Goal: Information Seeking & Learning: Check status

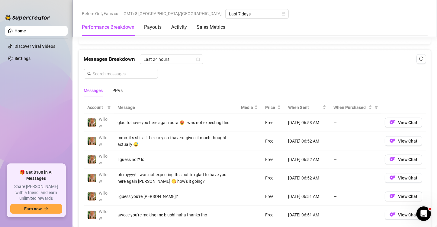
scroll to position [544, 0]
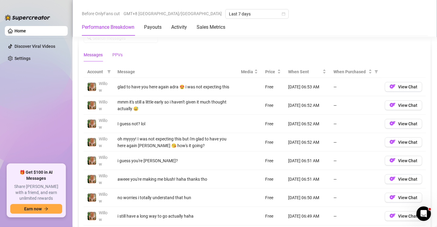
click at [117, 56] on div "PPVs" at bounding box center [117, 54] width 10 height 7
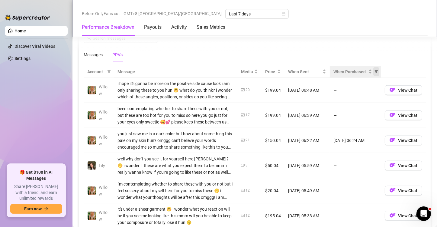
click at [373, 71] on span "When Purchased" at bounding box center [376, 71] width 6 height 9
click at [362, 91] on span "Purchased" at bounding box center [352, 91] width 35 height 7
radio input "true"
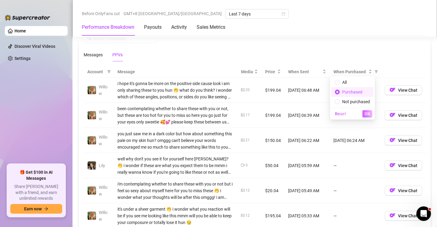
click at [366, 114] on span "OK" at bounding box center [368, 113] width 6 height 5
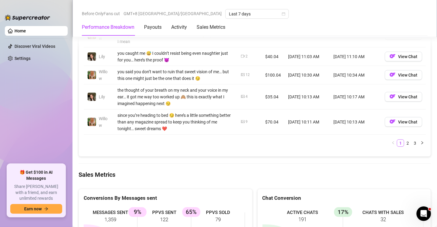
scroll to position [725, 0]
click at [405, 140] on link "2" at bounding box center [407, 142] width 7 height 7
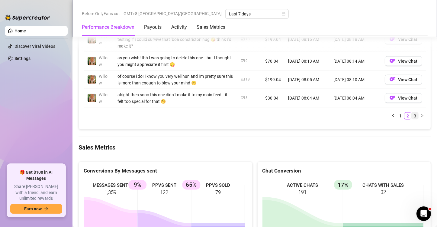
click at [412, 112] on link "3" at bounding box center [415, 115] width 7 height 7
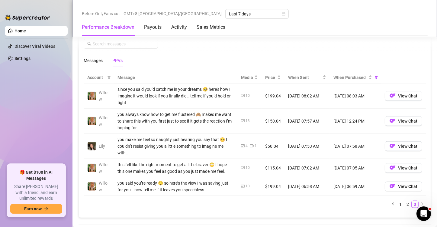
scroll to position [513, 0]
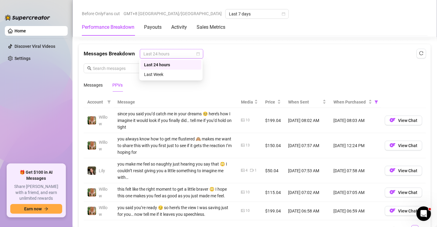
click at [194, 51] on span "Last 24 hours" at bounding box center [171, 53] width 56 height 9
click at [181, 73] on div "Last Week" at bounding box center [171, 74] width 54 height 7
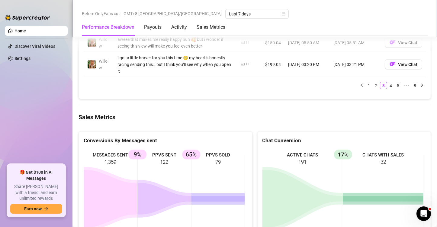
scroll to position [725, 0]
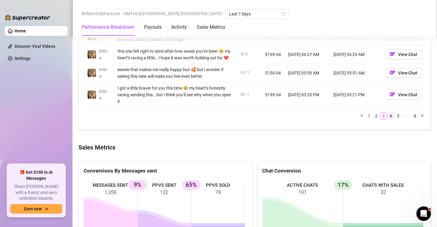
click at [388, 119] on link "4" at bounding box center [391, 115] width 7 height 7
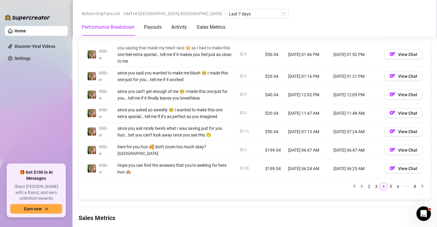
scroll to position [695, 0]
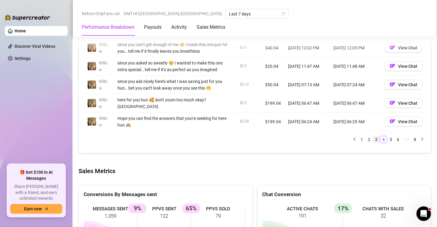
click at [373, 142] on link "3" at bounding box center [376, 139] width 7 height 7
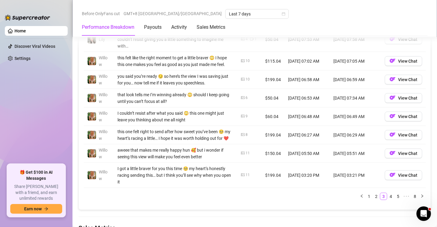
scroll to position [634, 0]
